Goal: Find specific page/section: Find specific page/section

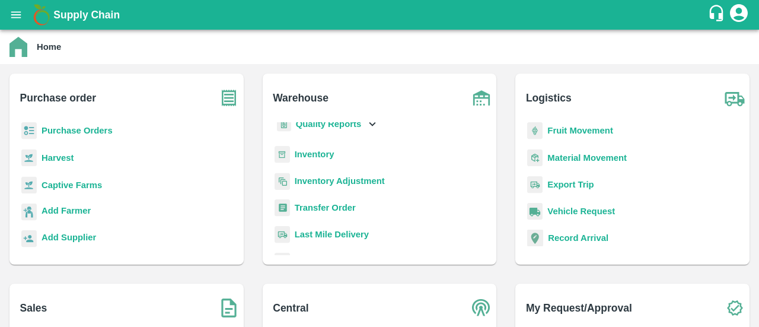
scroll to position [47, 0]
click at [325, 156] on b "Inventory" at bounding box center [315, 153] width 40 height 9
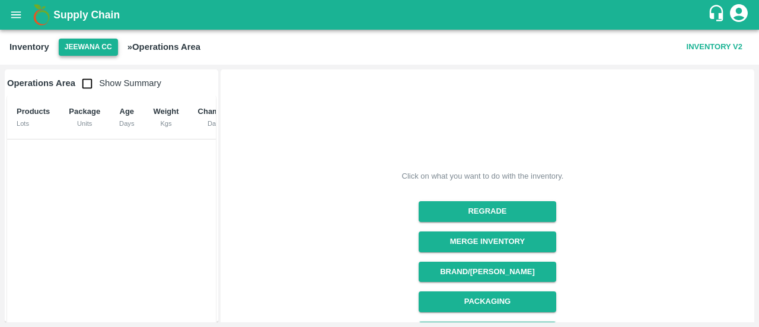
click at [101, 53] on button "Jeewana CC" at bounding box center [88, 47] width 59 height 17
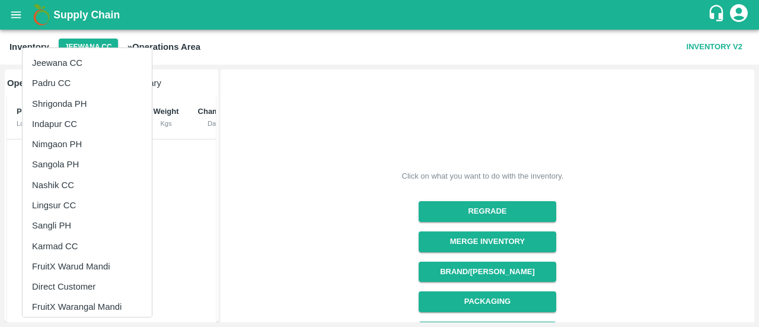
click at [70, 122] on li "Indapur CC" at bounding box center [87, 124] width 129 height 20
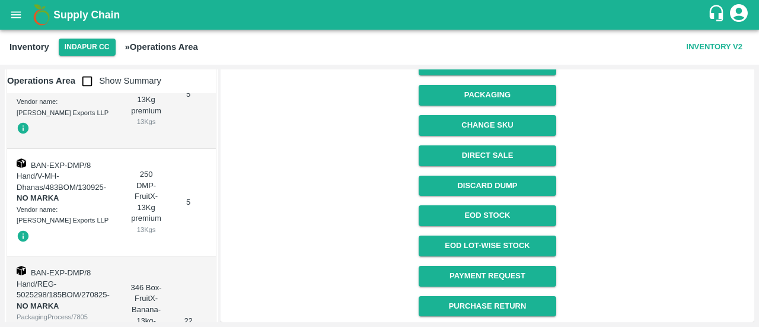
scroll to position [2925, 0]
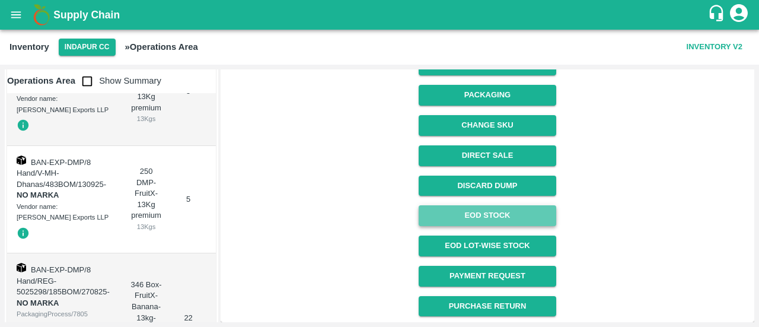
click at [515, 210] on link "EOD Stock" at bounding box center [486, 215] width 137 height 21
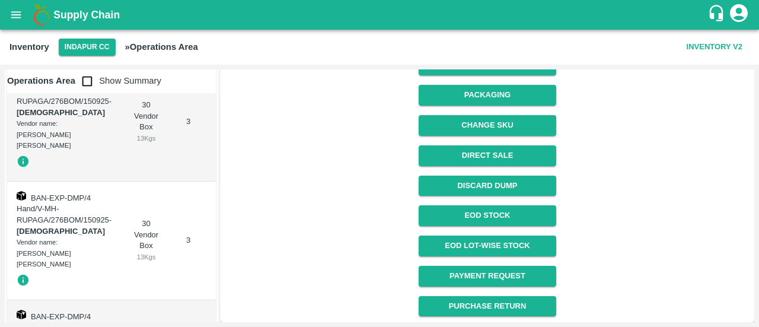
scroll to position [0, 0]
